Goal: Check status

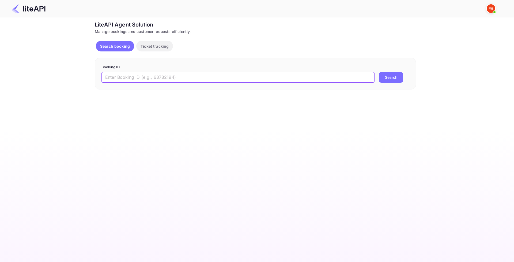
click at [182, 75] on input "text" at bounding box center [237, 77] width 273 height 11
paste input "8042159"
type input "8042159"
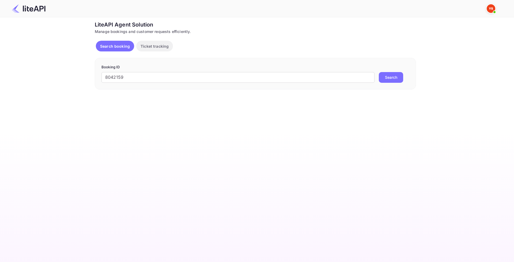
click at [383, 81] on button "Search" at bounding box center [391, 77] width 24 height 11
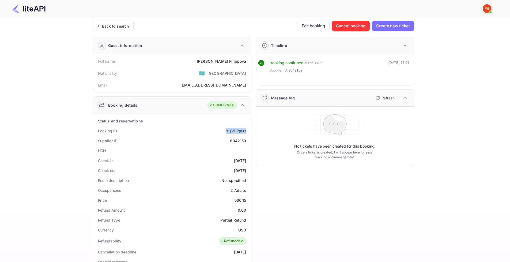
drag, startPoint x: 226, startPoint y: 131, endPoint x: 249, endPoint y: 132, distance: 22.8
click at [249, 132] on div "Status and reservations Booking ID YQVLRptzr Supplier ID 8042159 HCN Check-in […" at bounding box center [172, 256] width 158 height 285
copy div "YQVLRptzr"
drag, startPoint x: 228, startPoint y: 140, endPoint x: 249, endPoint y: 140, distance: 21.1
click at [249, 140] on div "Status and reservations Booking ID YQVLRptzr Supplier ID 8042159 HCN Check-in […" at bounding box center [172, 256] width 158 height 285
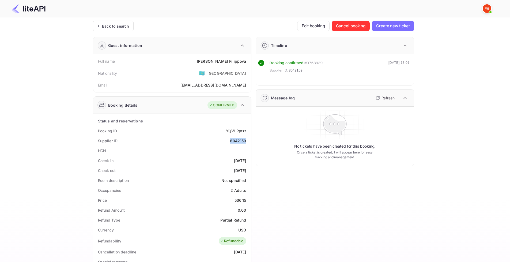
copy div "8042159"
drag, startPoint x: 211, startPoint y: 59, endPoint x: 245, endPoint y: 60, distance: 34.3
click at [245, 60] on div "Full name [PERSON_NAME]" at bounding box center [172, 61] width 154 height 10
copy div "[PERSON_NAME]"
click at [220, 66] on div "Nationality 🇰🇿 [DEMOGRAPHIC_DATA]" at bounding box center [172, 73] width 154 height 14
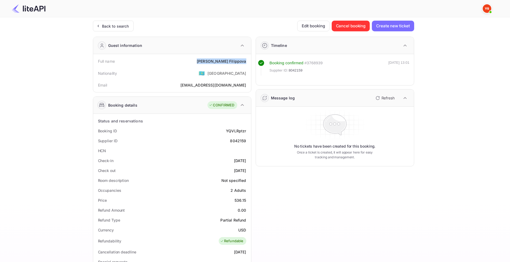
drag, startPoint x: 212, startPoint y: 60, endPoint x: 249, endPoint y: 62, distance: 36.5
click at [249, 62] on div "Full name [PERSON_NAME]" at bounding box center [172, 61] width 154 height 10
copy div "[PERSON_NAME]"
drag, startPoint x: 236, startPoint y: 160, endPoint x: 244, endPoint y: 159, distance: 8.0
click at [244, 159] on div "Check-in [DATE]" at bounding box center [172, 160] width 154 height 10
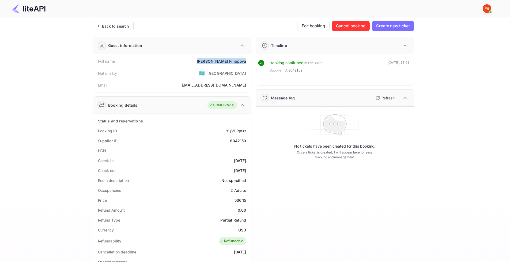
click at [234, 162] on div "[DATE]" at bounding box center [240, 161] width 12 height 6
drag, startPoint x: 219, startPoint y: 160, endPoint x: 246, endPoint y: 160, distance: 27.6
click at [246, 160] on div "Check-in [DATE]" at bounding box center [172, 160] width 154 height 10
copy div "[DATE]"
drag, startPoint x: 231, startPoint y: 170, endPoint x: 247, endPoint y: 170, distance: 15.2
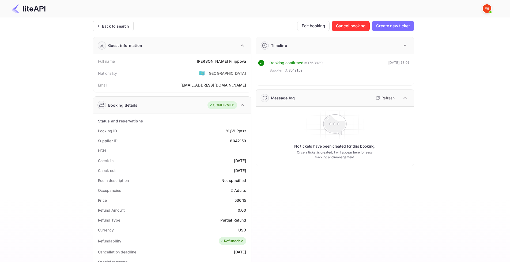
click at [247, 170] on div "Check out [DATE]" at bounding box center [172, 170] width 154 height 10
copy div "[DATE]"
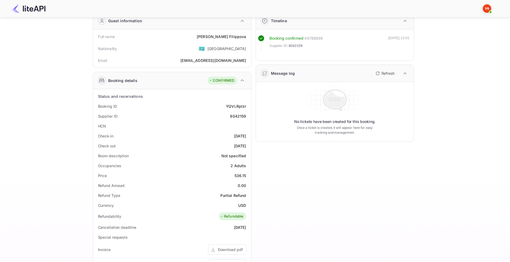
scroll to position [27, 0]
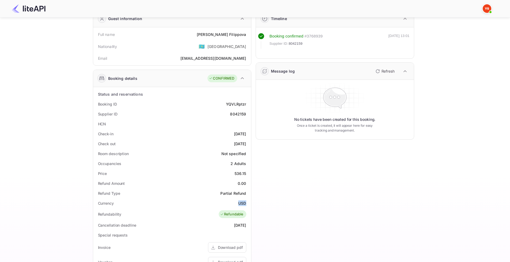
drag, startPoint x: 239, startPoint y: 203, endPoint x: 246, endPoint y: 201, distance: 7.7
click at [246, 202] on div "Currency USD" at bounding box center [172, 203] width 154 height 10
copy div "USD"
drag, startPoint x: 239, startPoint y: 174, endPoint x: 247, endPoint y: 174, distance: 7.5
click at [247, 174] on div "Price 536.15" at bounding box center [172, 173] width 154 height 10
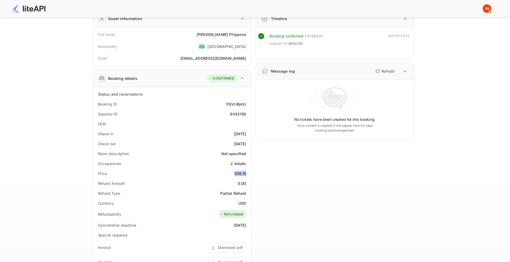
copy div "536.15"
click at [276, 194] on div "Timeline Booking confirmed # 3768939 Supplier ID: 8042159 [DATE] 13:01 Message …" at bounding box center [332, 191] width 163 height 370
